Goal: Task Accomplishment & Management: Use online tool/utility

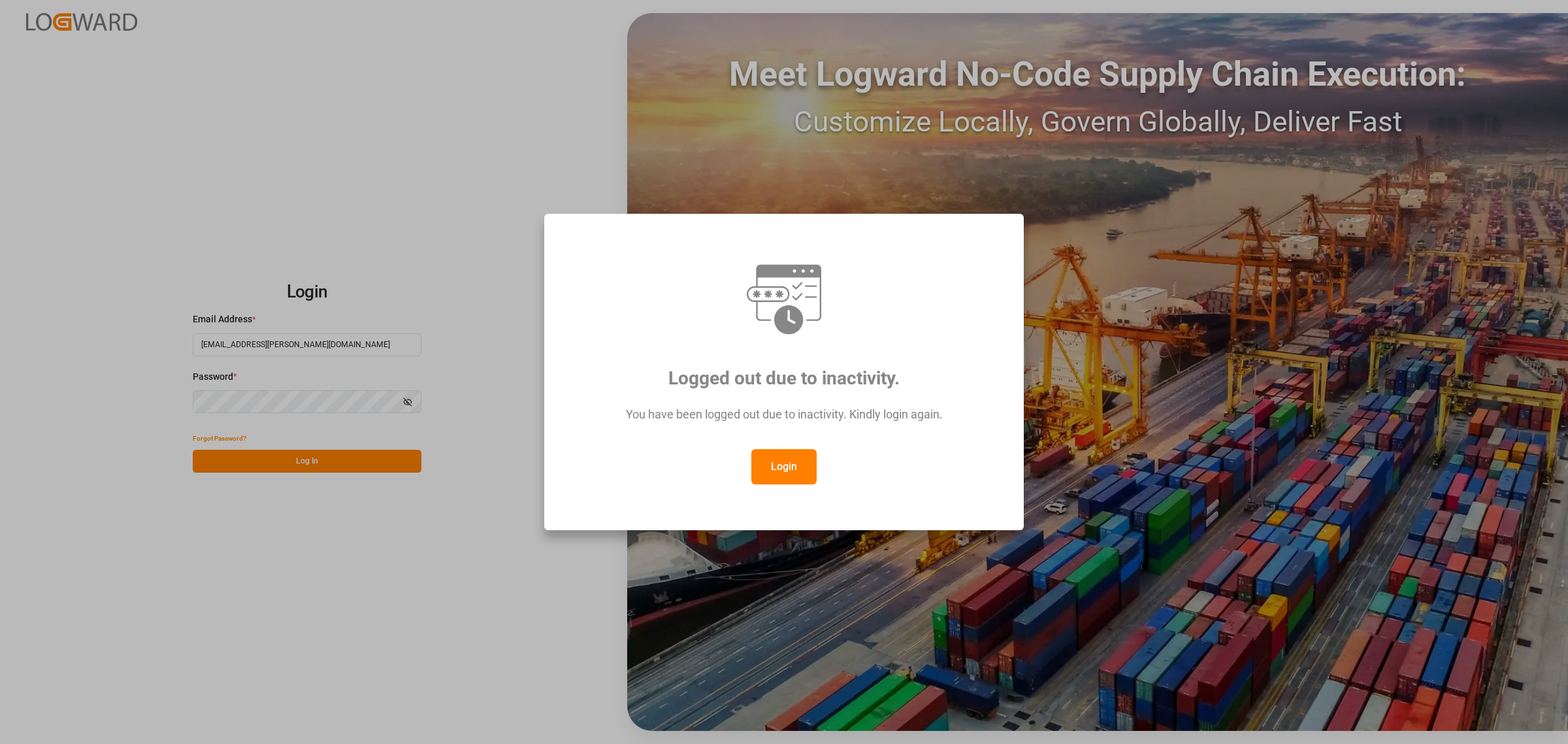
drag, startPoint x: 768, startPoint y: 470, endPoint x: 771, endPoint y: 463, distance: 7.6
click at [769, 470] on button "Login" at bounding box center [784, 466] width 66 height 35
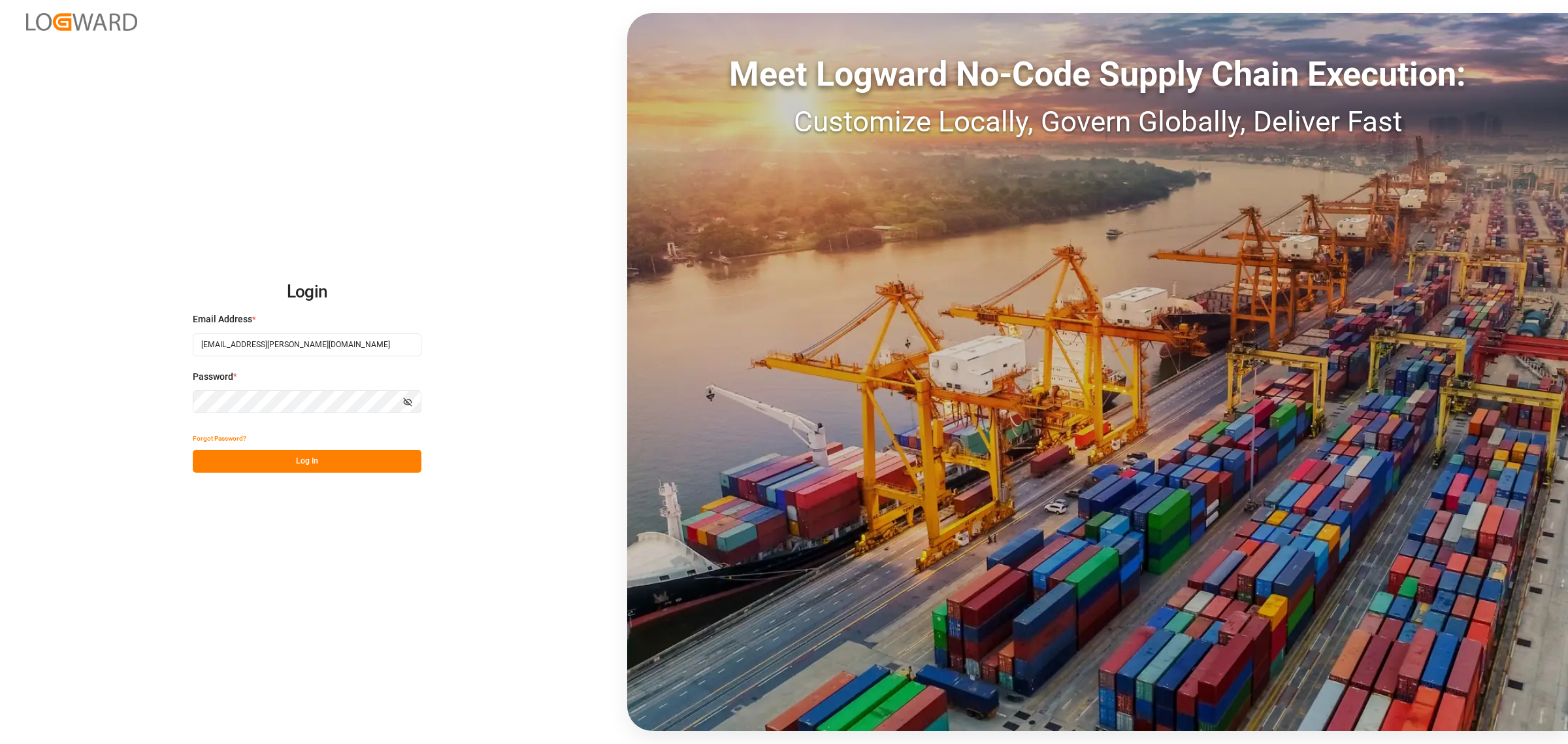
click at [289, 462] on button "Log In" at bounding box center [307, 461] width 229 height 23
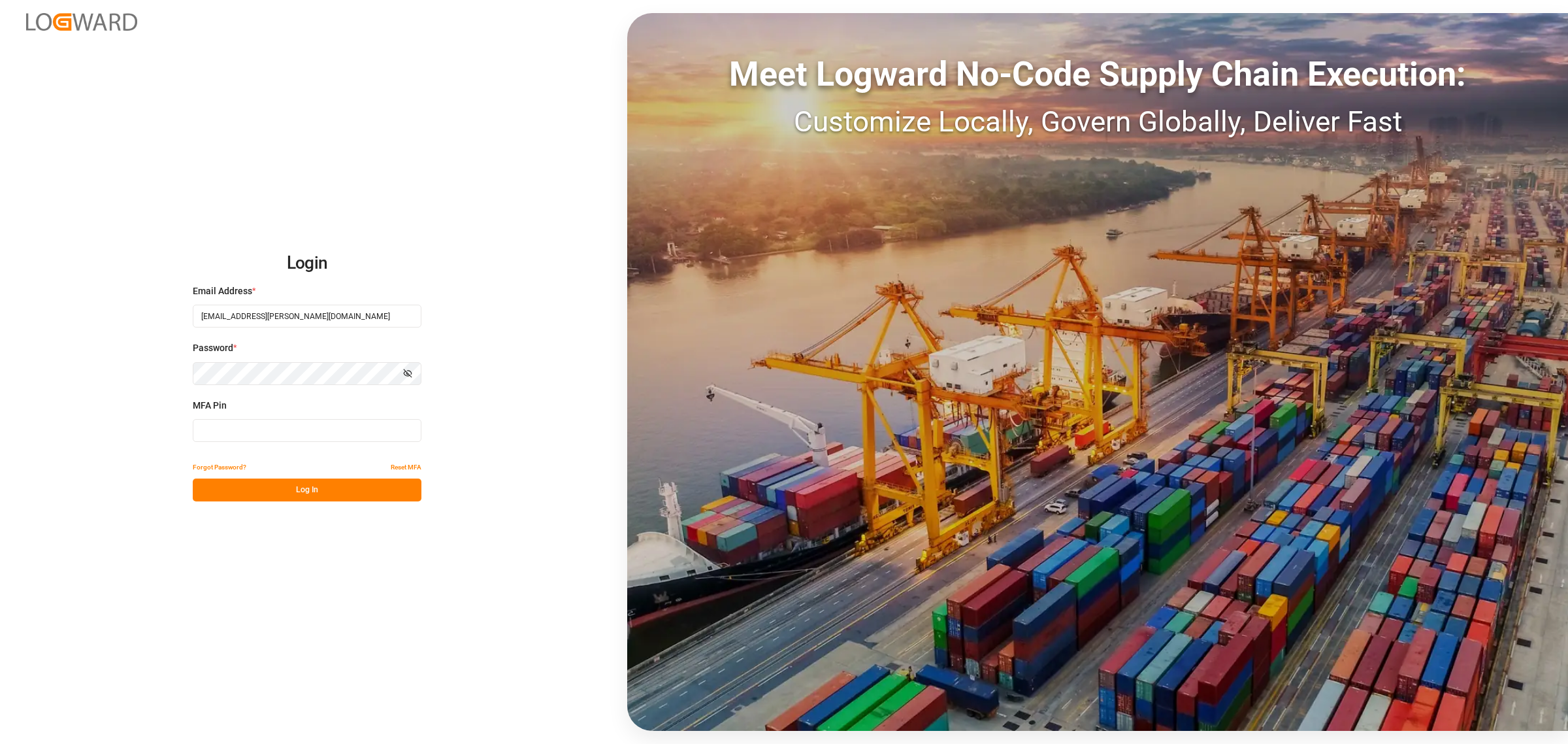
click at [245, 429] on input at bounding box center [307, 431] width 229 height 23
click at [240, 433] on input at bounding box center [307, 431] width 229 height 23
click at [235, 497] on button "Log In" at bounding box center [307, 490] width 229 height 23
click at [242, 430] on input at bounding box center [307, 431] width 229 height 23
type input "783070"
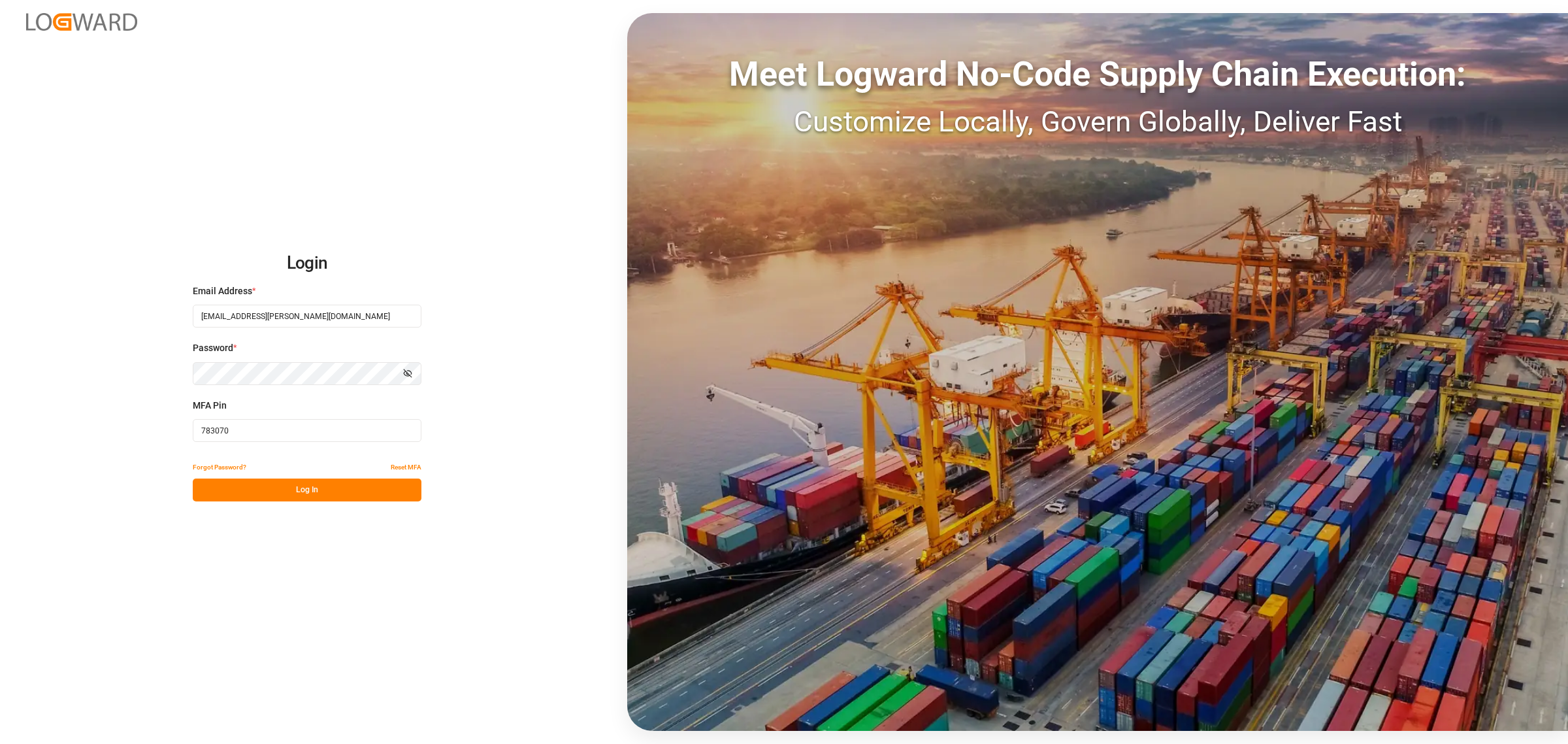
click at [281, 488] on button "Log In" at bounding box center [307, 490] width 229 height 23
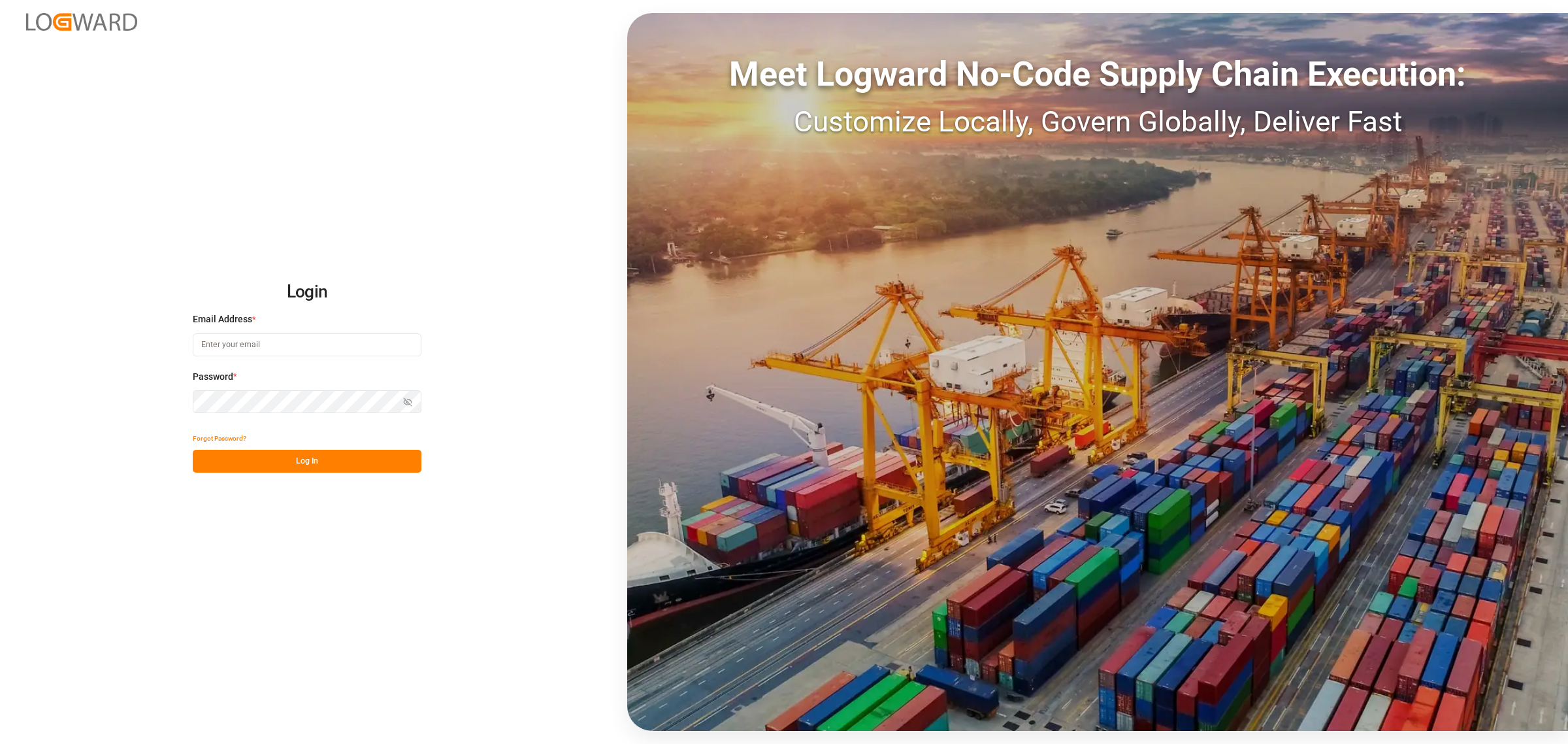
type input "[EMAIL_ADDRESS][PERSON_NAME][DOMAIN_NAME]"
click at [368, 456] on button "Log In" at bounding box center [307, 461] width 229 height 23
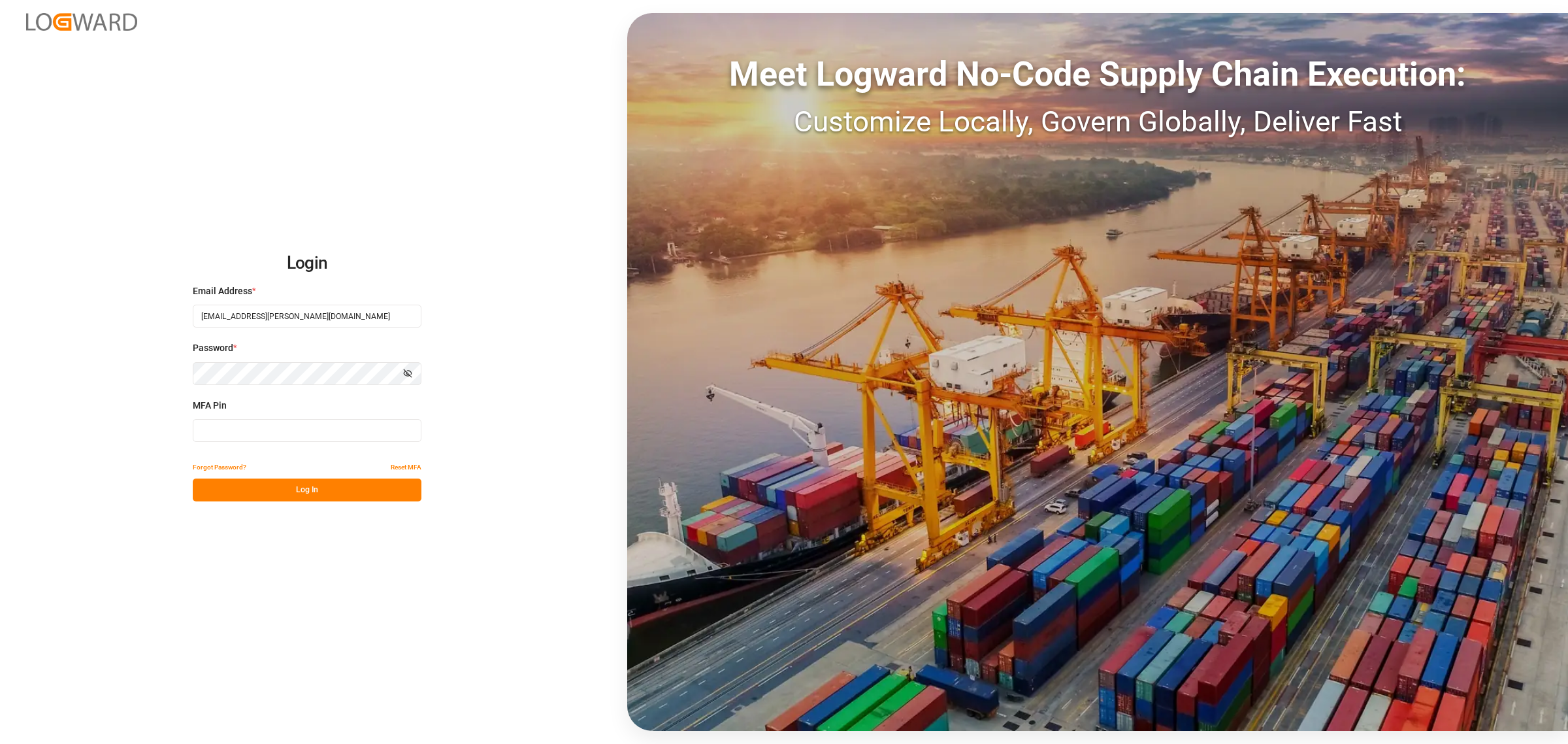
click at [299, 435] on input at bounding box center [307, 431] width 229 height 23
type input "874601"
click at [315, 491] on button "Log In" at bounding box center [307, 490] width 229 height 23
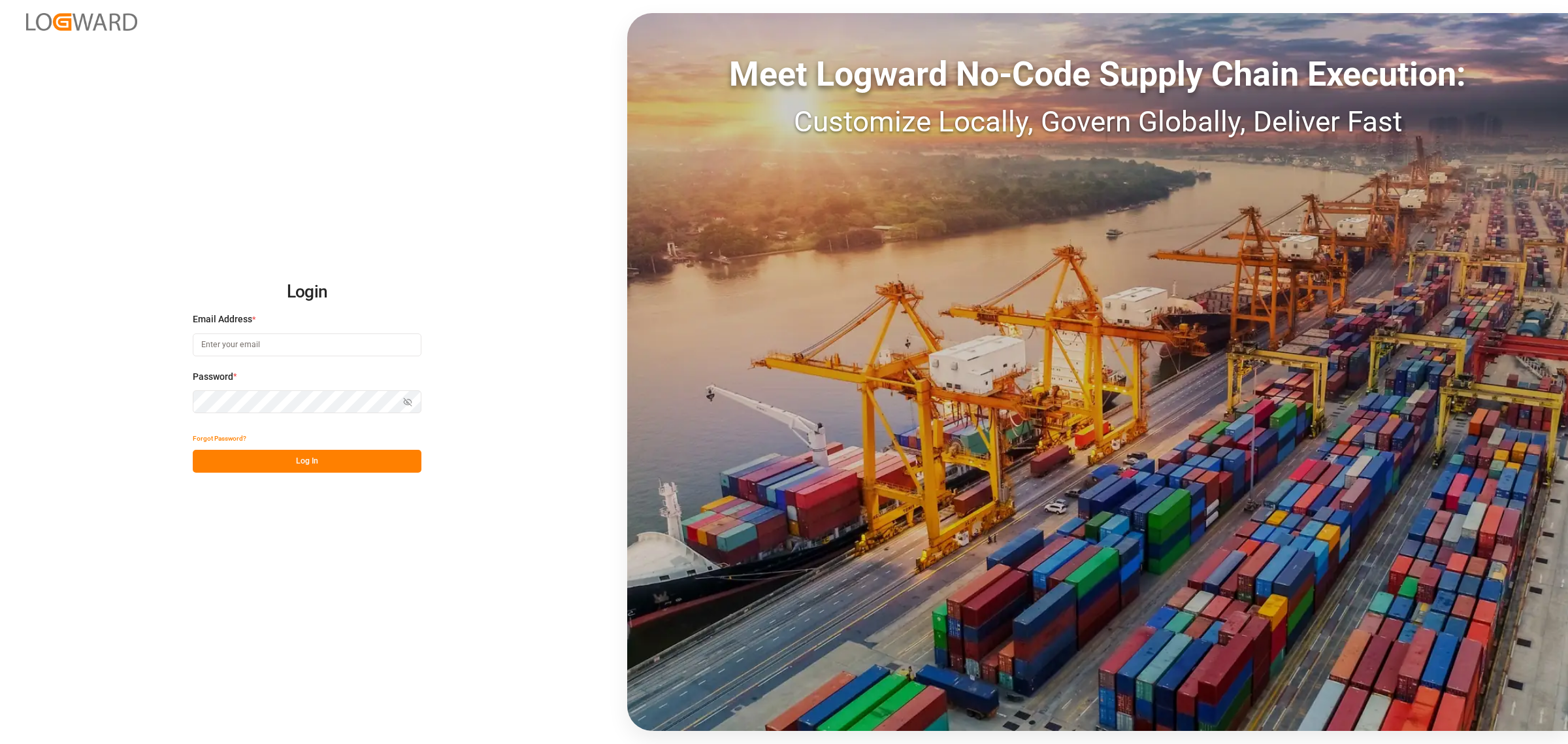
type input "[EMAIL_ADDRESS][PERSON_NAME][DOMAIN_NAME]"
click at [276, 461] on button "Log In" at bounding box center [307, 461] width 229 height 23
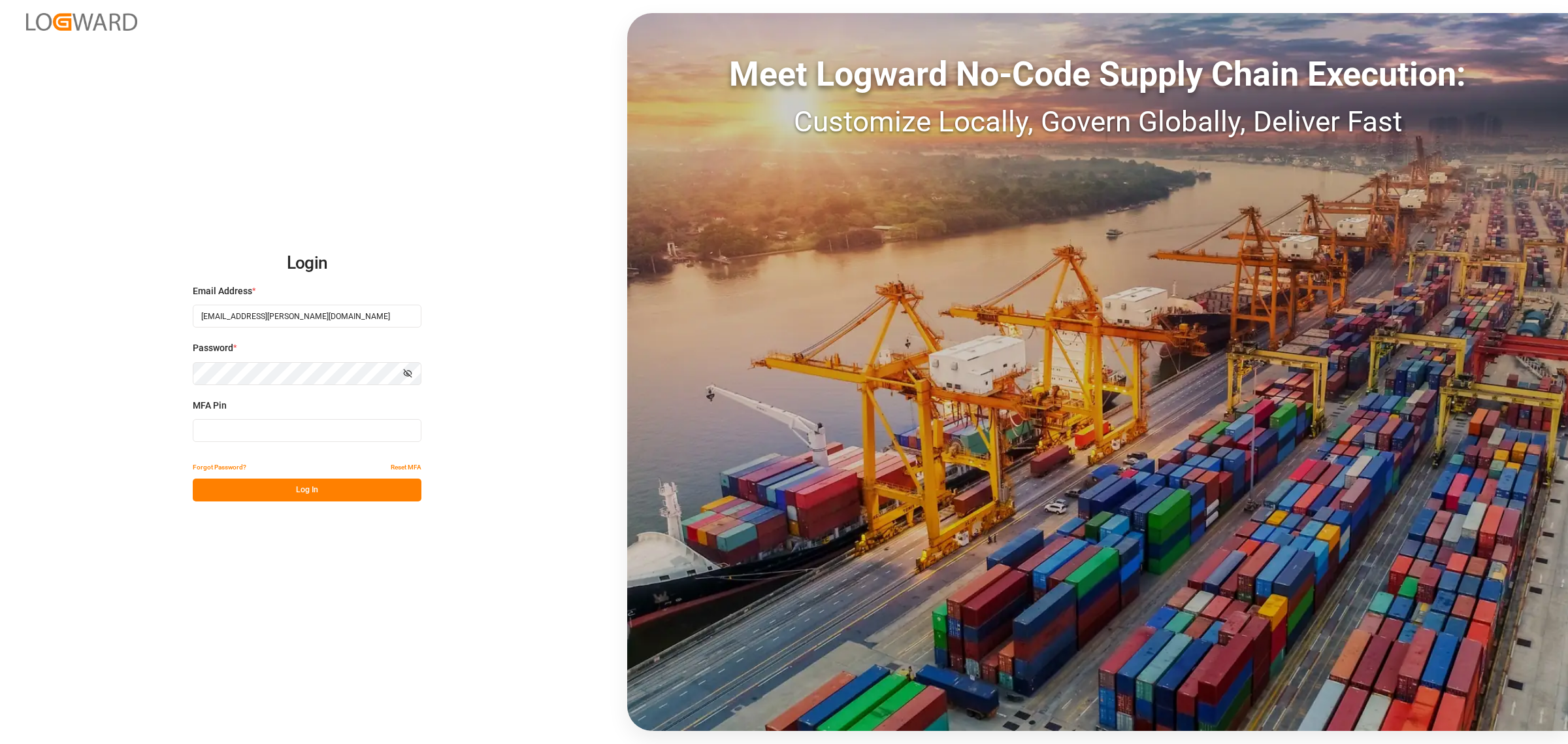
click at [322, 430] on input at bounding box center [307, 431] width 229 height 23
type input "813679"
click at [289, 493] on button "Log In" at bounding box center [307, 490] width 229 height 23
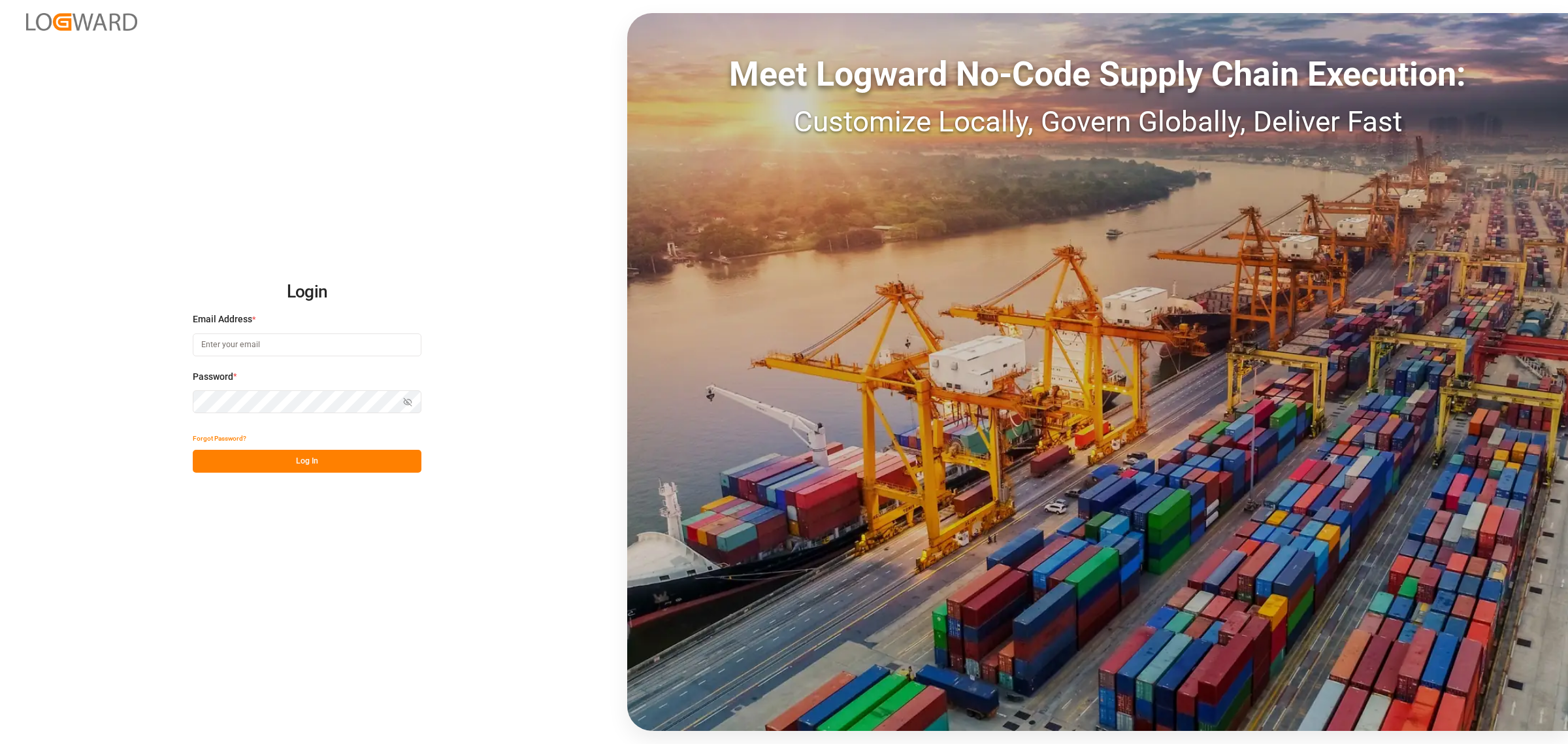
type input "[EMAIL_ADDRESS][PERSON_NAME][DOMAIN_NAME]"
click at [314, 464] on button "Log In" at bounding box center [307, 461] width 229 height 23
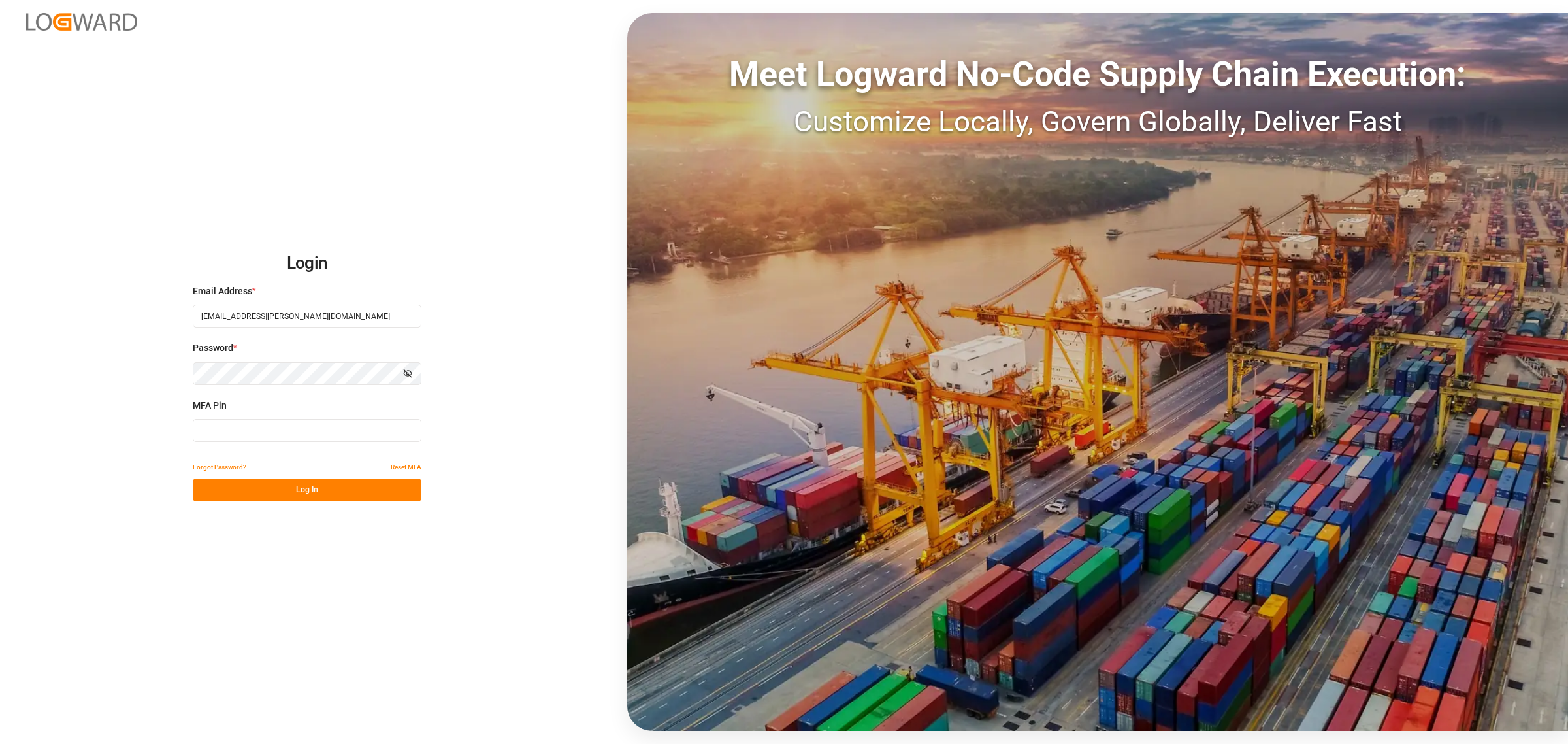
click at [242, 428] on input at bounding box center [307, 431] width 229 height 23
type input "455697"
click at [304, 490] on button "Log In" at bounding box center [307, 490] width 229 height 23
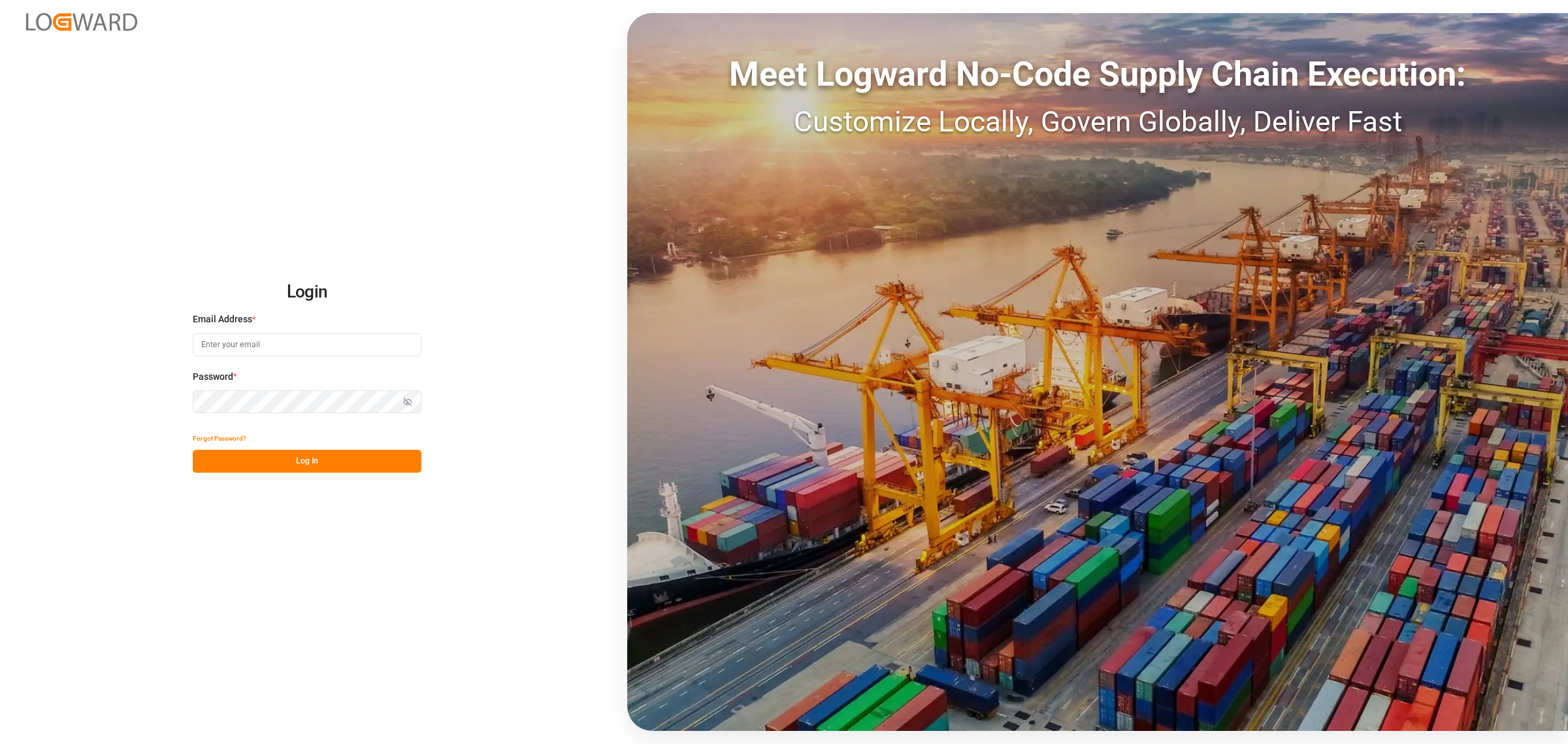
type input "[EMAIL_ADDRESS][PERSON_NAME][DOMAIN_NAME]"
click at [272, 455] on button "Log In" at bounding box center [307, 461] width 229 height 23
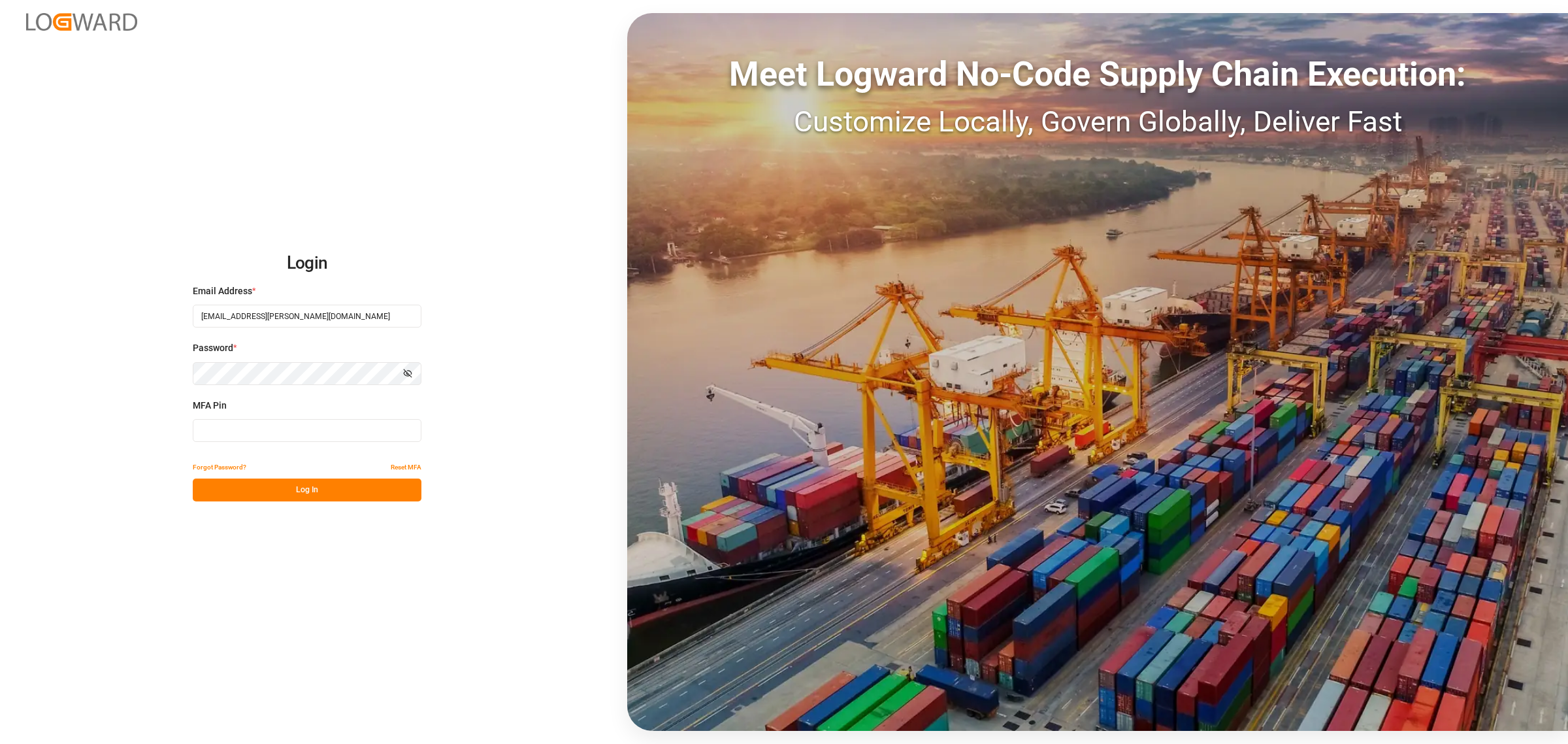
click at [220, 431] on input at bounding box center [307, 431] width 229 height 23
type input "977139"
click at [263, 492] on button "Log In" at bounding box center [307, 490] width 229 height 23
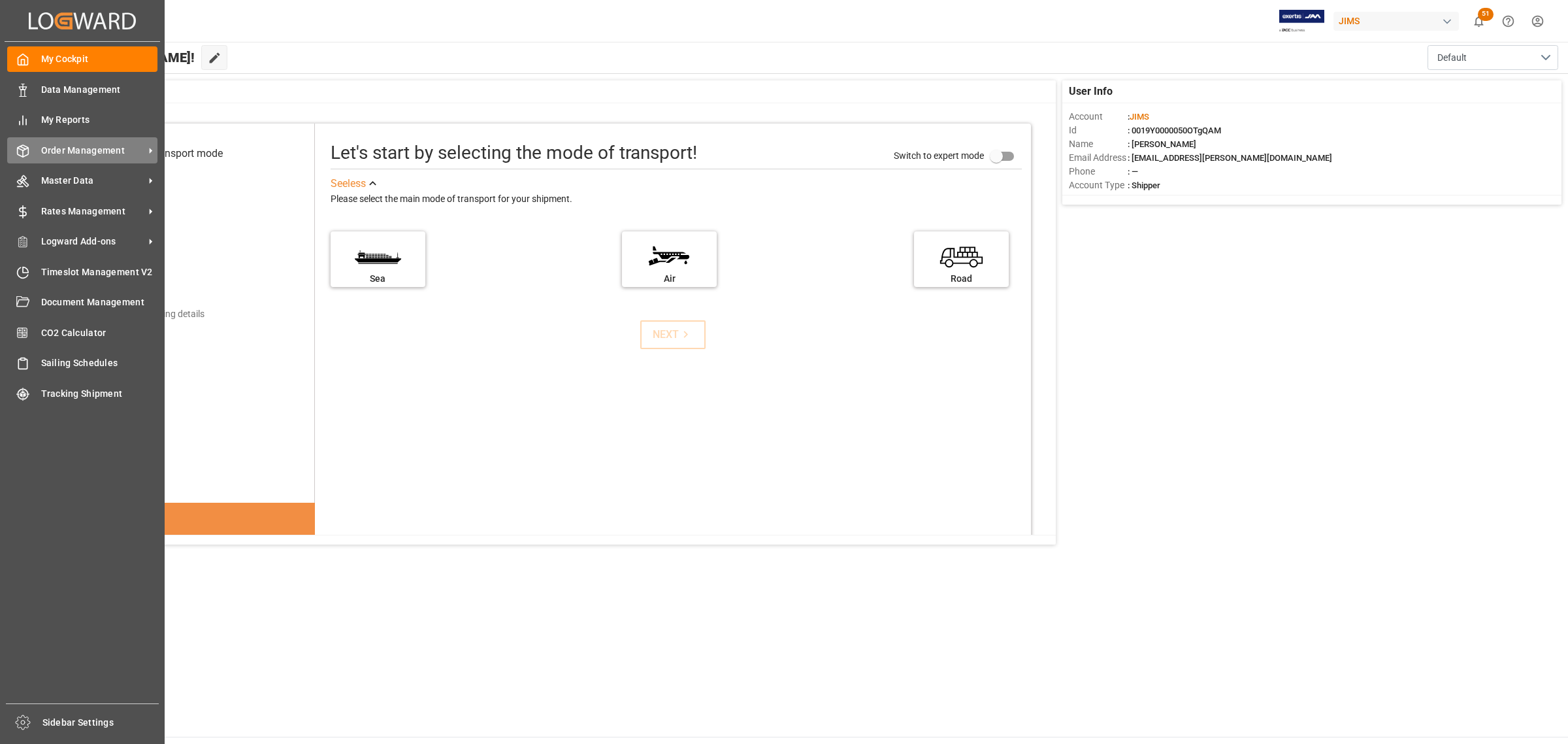
click at [76, 145] on span "Order Management" at bounding box center [92, 151] width 103 height 14
click at [122, 151] on span "Order Management" at bounding box center [92, 151] width 103 height 14
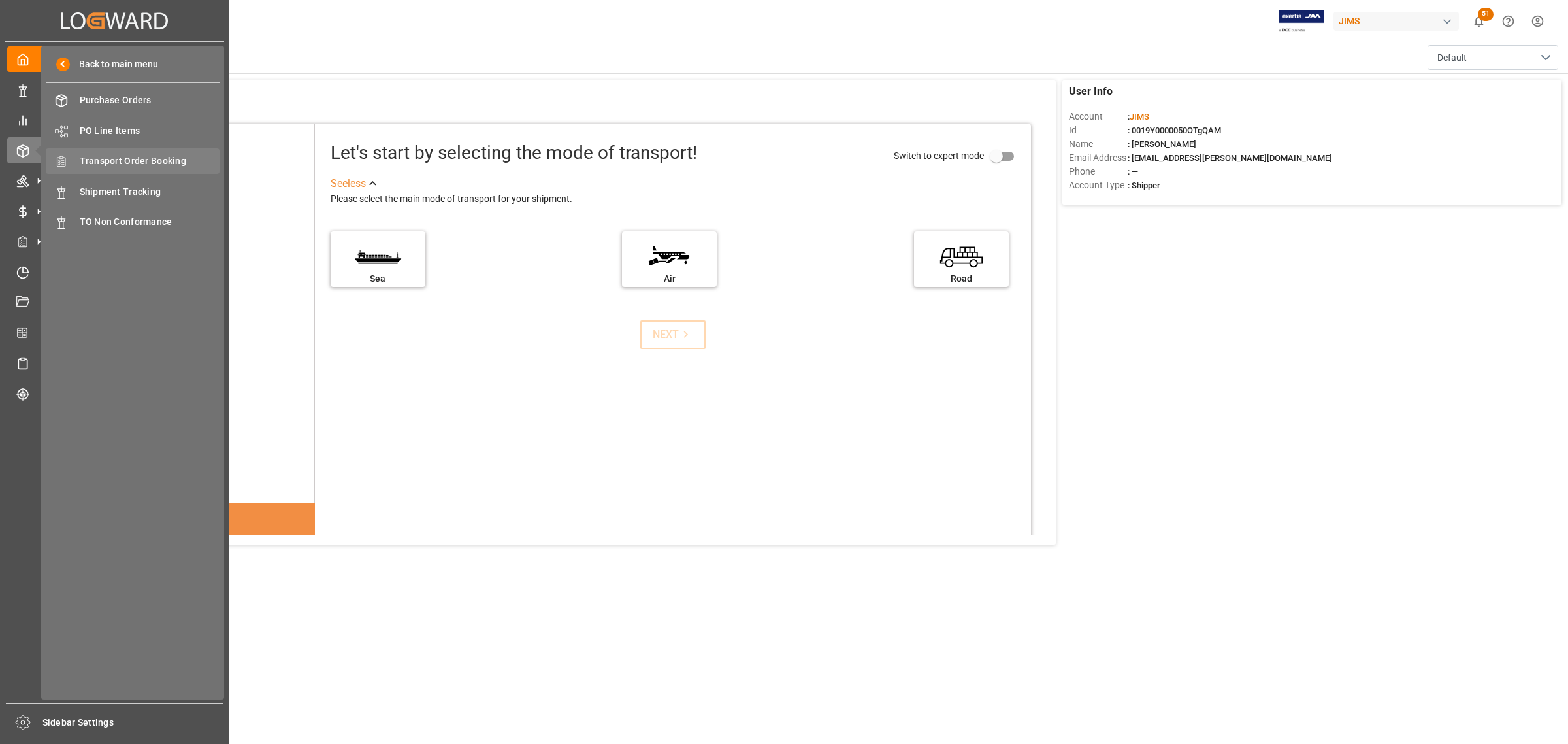
click at [157, 164] on span "Transport Order Booking" at bounding box center [150, 161] width 140 height 14
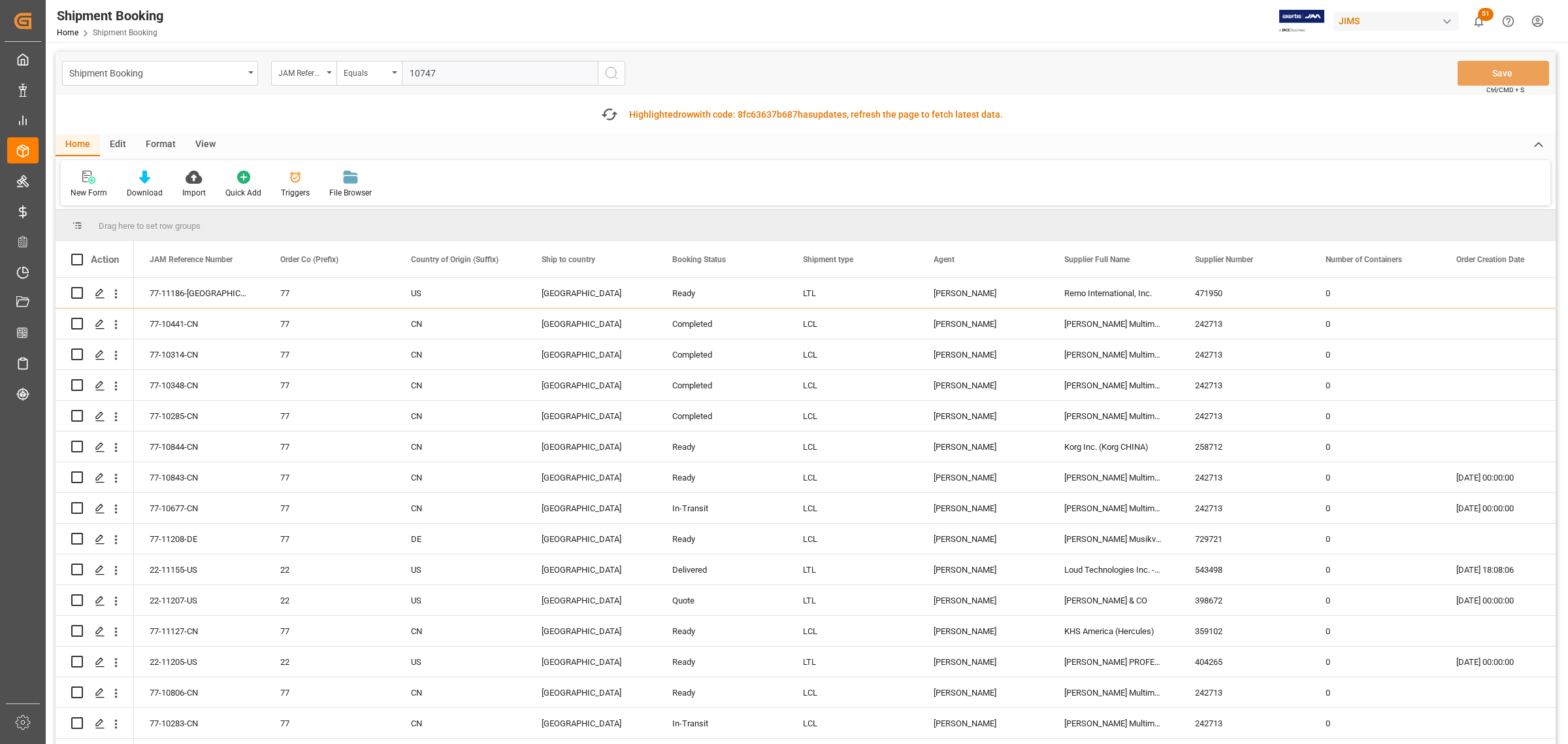
type input "10747"
click at [610, 76] on icon "search button" at bounding box center [612, 73] width 16 height 16
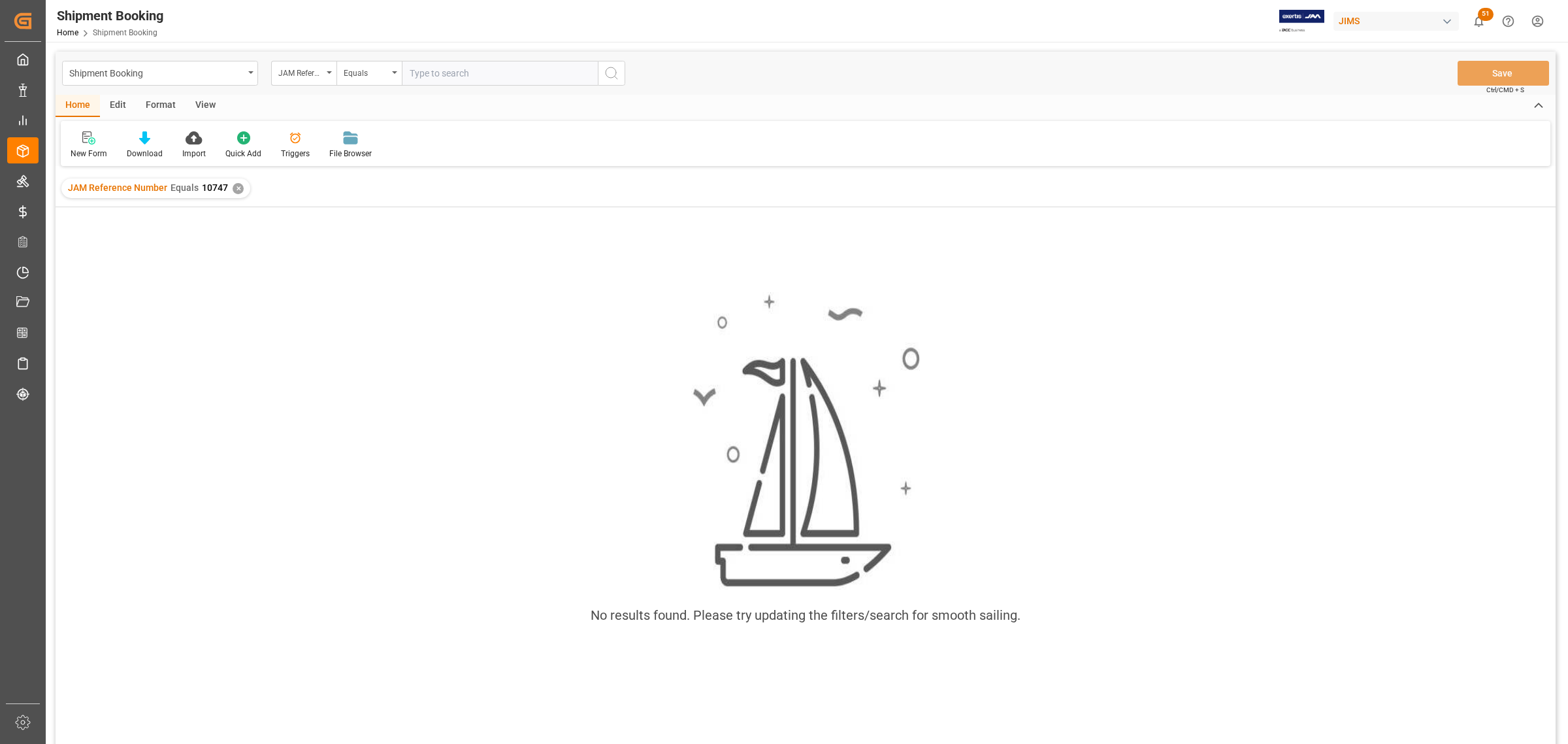
click at [238, 184] on div "✕" at bounding box center [238, 188] width 11 height 11
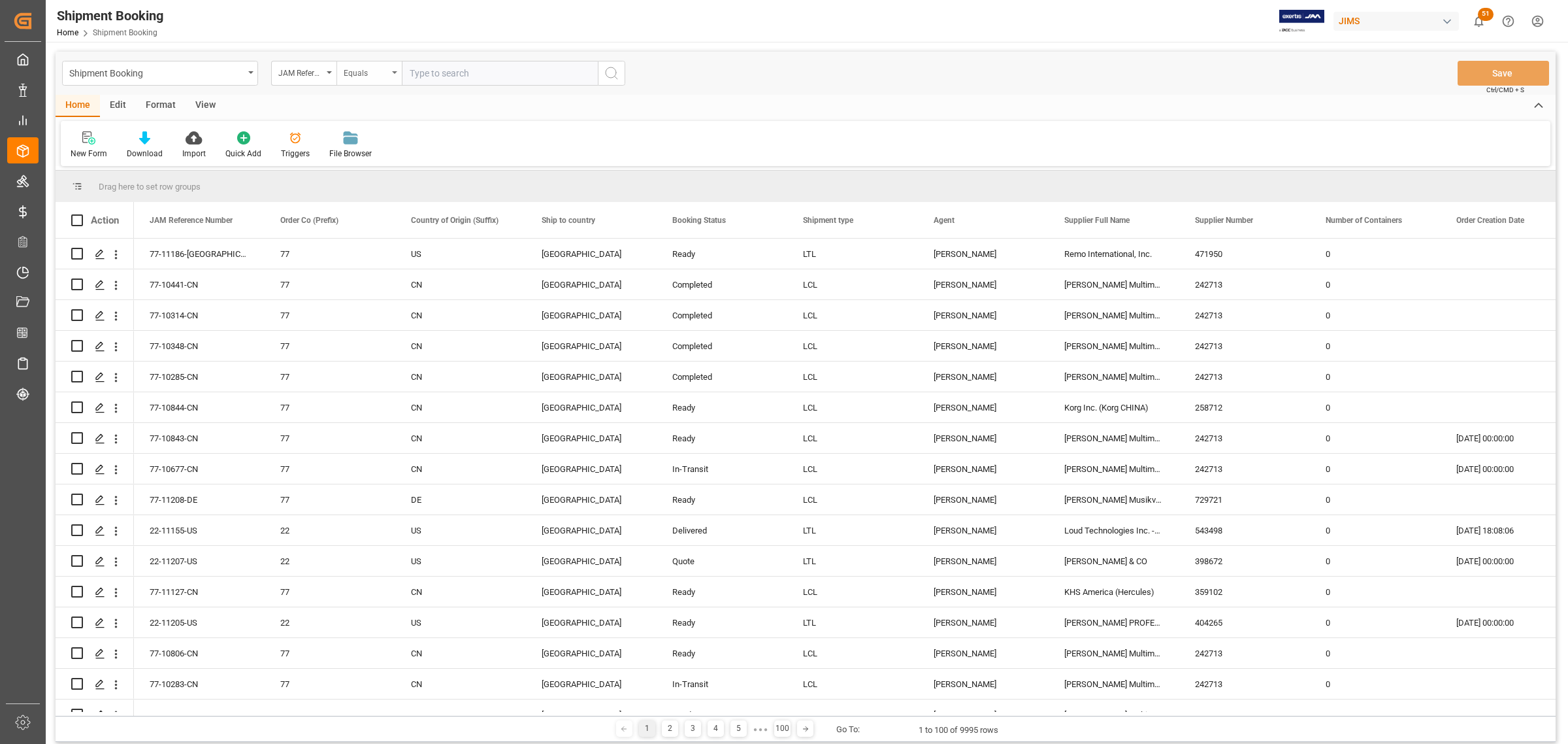
click at [394, 73] on icon "open menu" at bounding box center [395, 73] width 5 height 3
click at [384, 157] on div "Fuzzy search" at bounding box center [434, 161] width 194 height 27
type input "10747"
click at [615, 72] on icon "search button" at bounding box center [612, 73] width 16 height 16
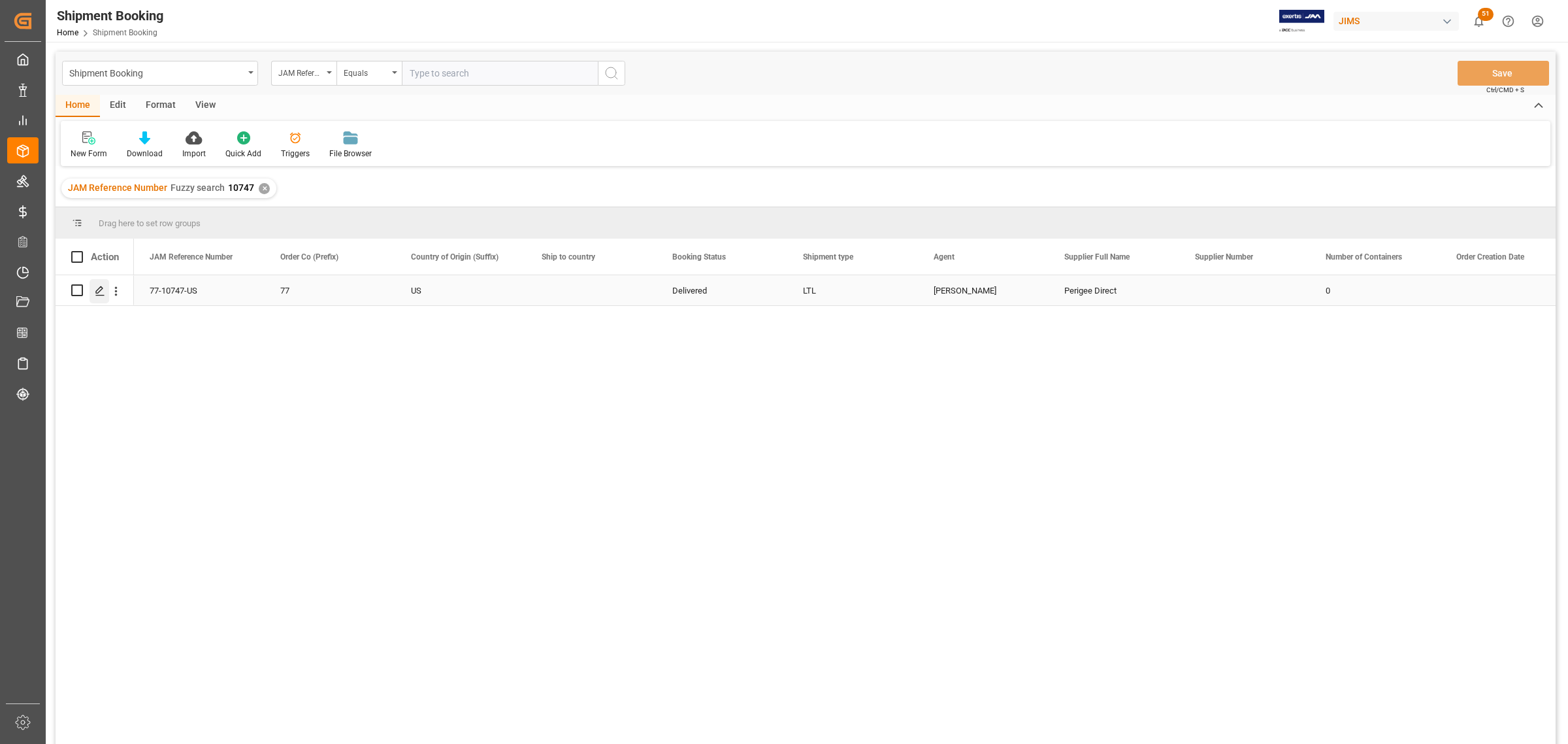
click at [102, 295] on line "Press SPACE to select this row." at bounding box center [99, 295] width 8 height 0
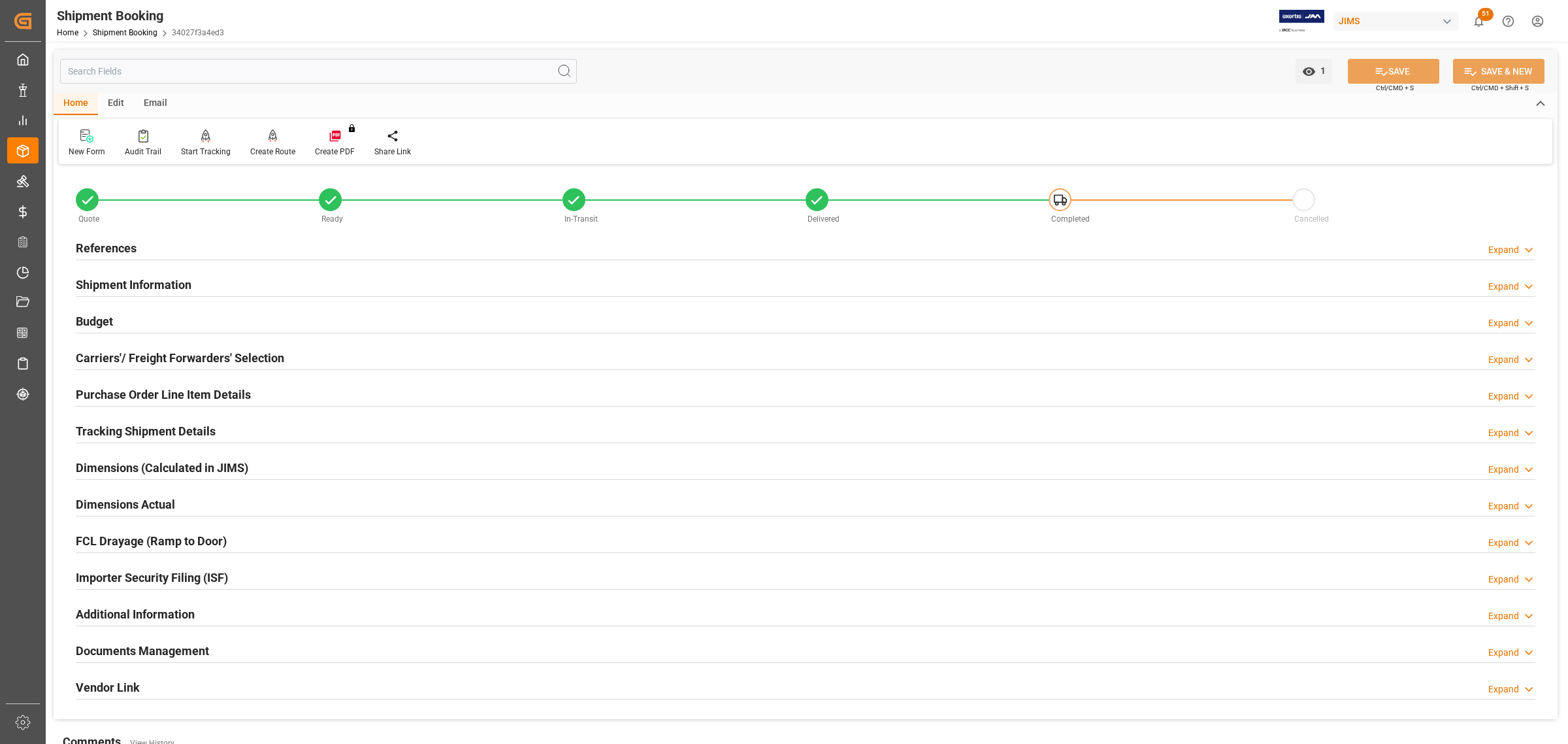
click at [161, 390] on h2 "Purchase Order Line Item Details" at bounding box center [163, 394] width 175 height 18
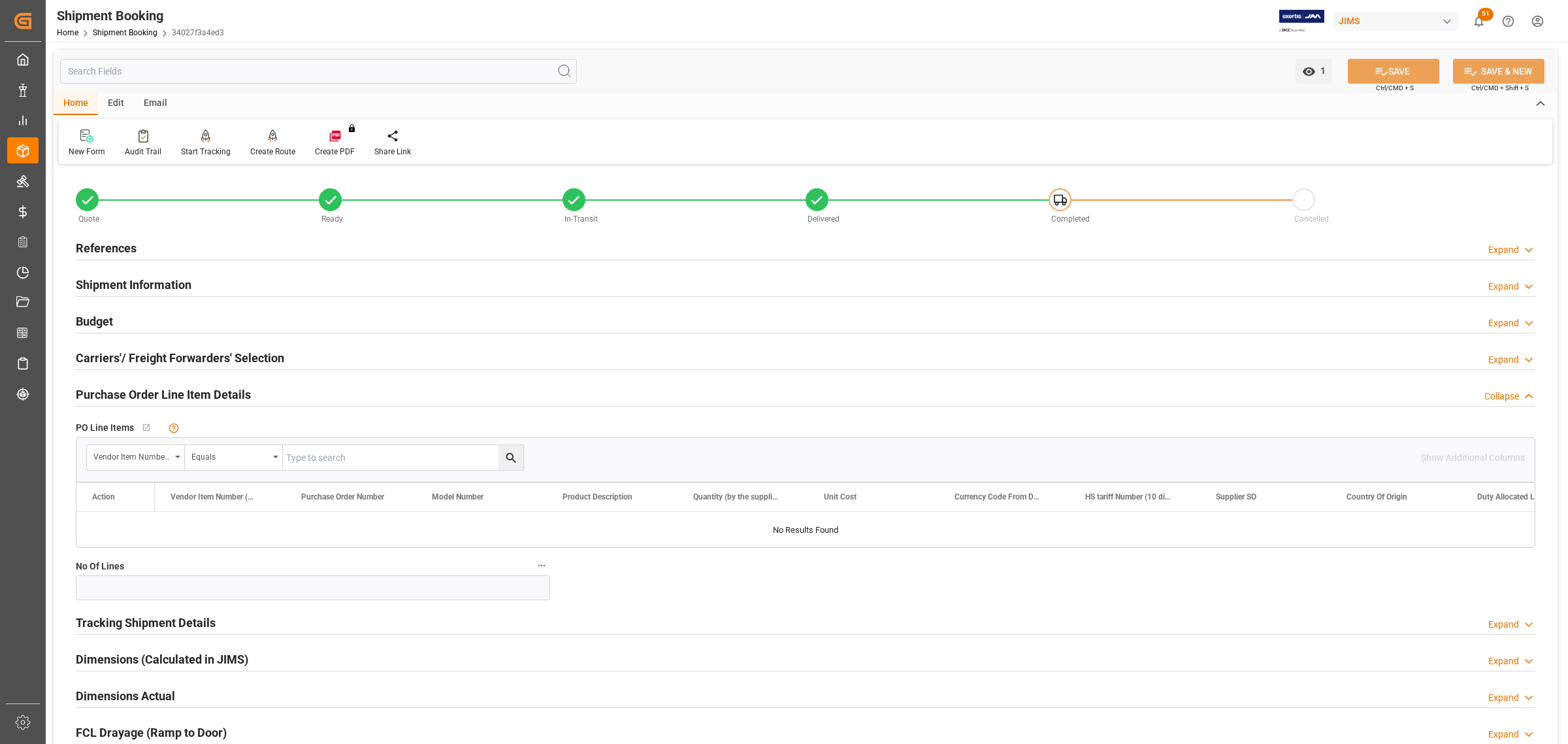
click at [865, 674] on div "Dimensions (Calculated in JIMS) Expand" at bounding box center [806, 659] width 1478 height 37
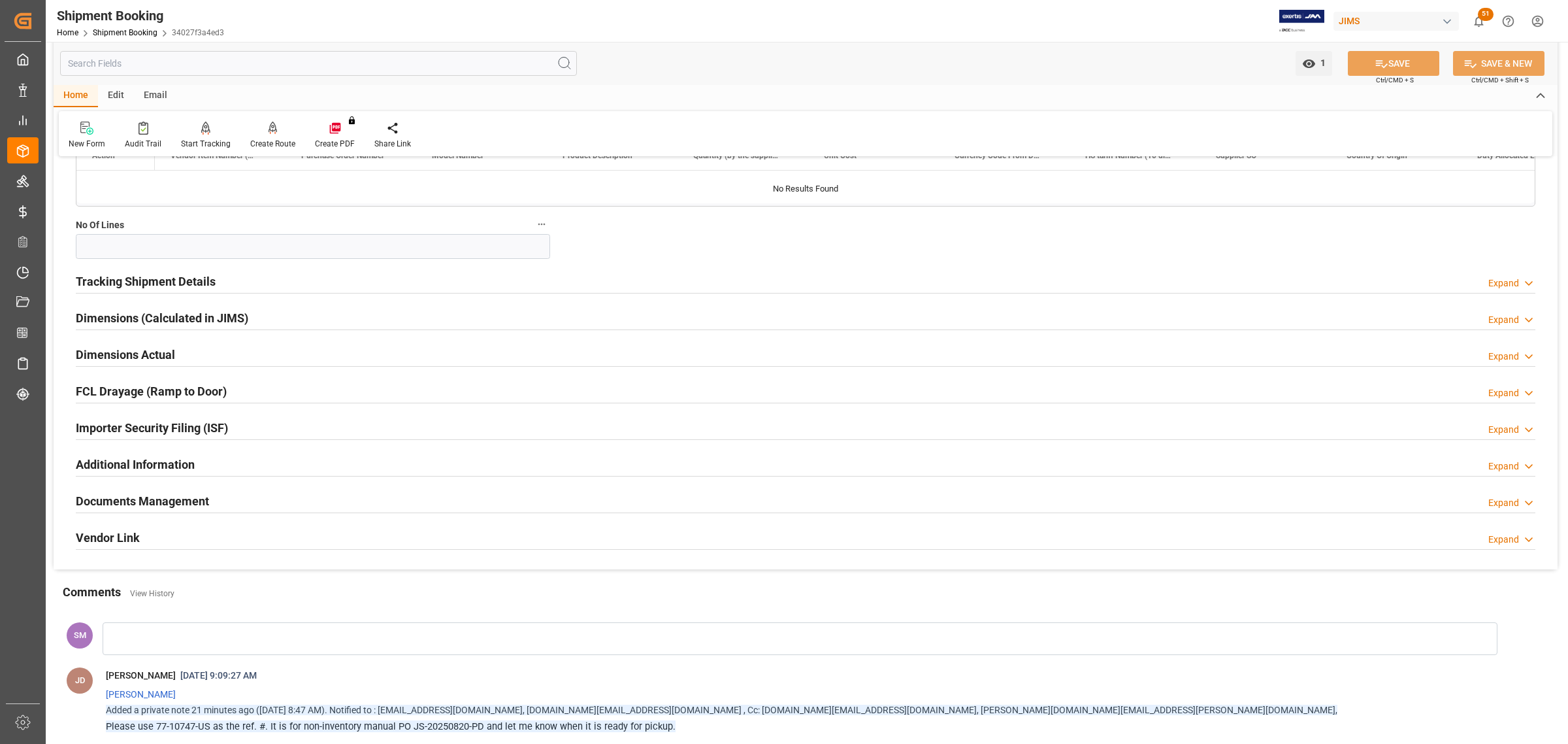
scroll to position [408, 0]
